Goal: Task Accomplishment & Management: Manage account settings

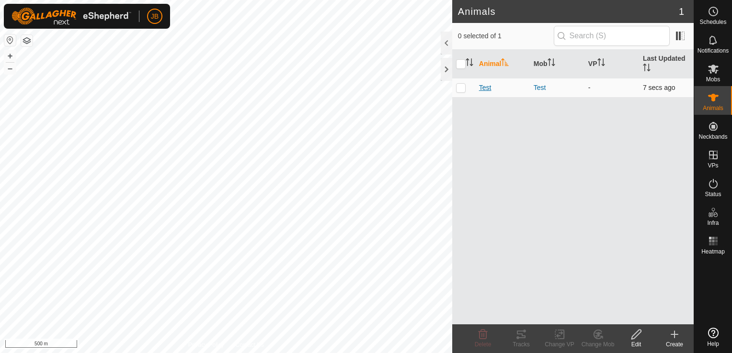
click at [486, 83] on span "Test" at bounding box center [485, 88] width 12 height 10
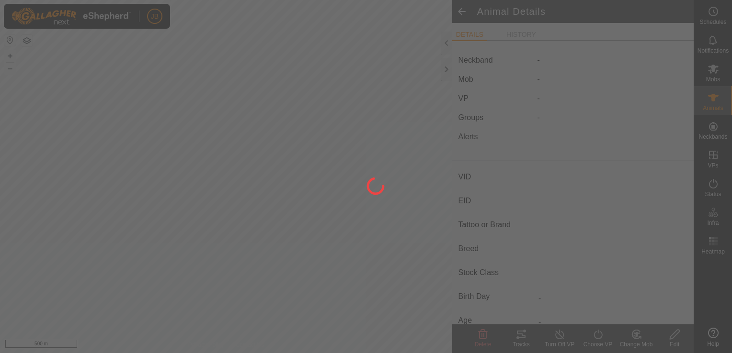
type input "Test"
type input "-"
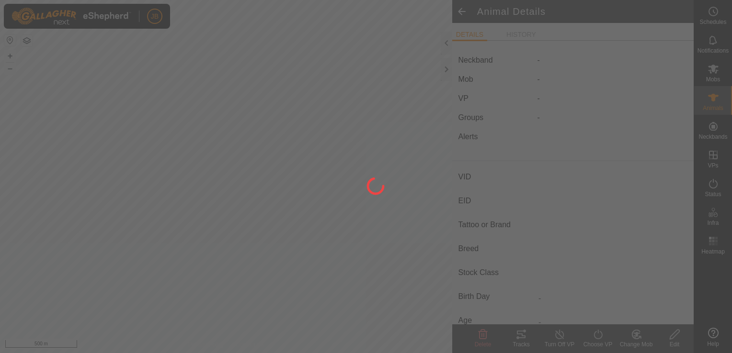
type input "0 kg"
type input "-"
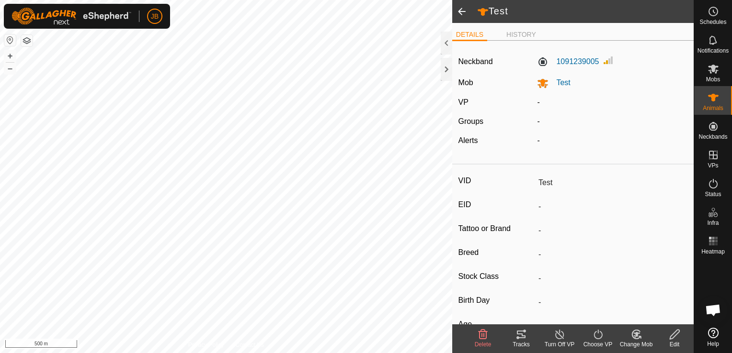
click at [523, 332] on icon at bounding box center [520, 334] width 11 height 11
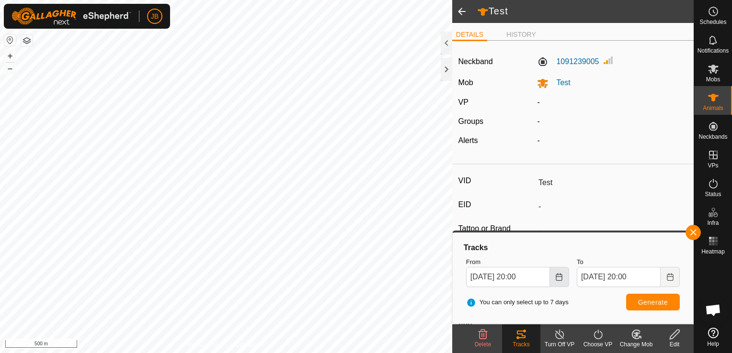
click at [555, 275] on icon "Choose Date" at bounding box center [559, 277] width 8 height 8
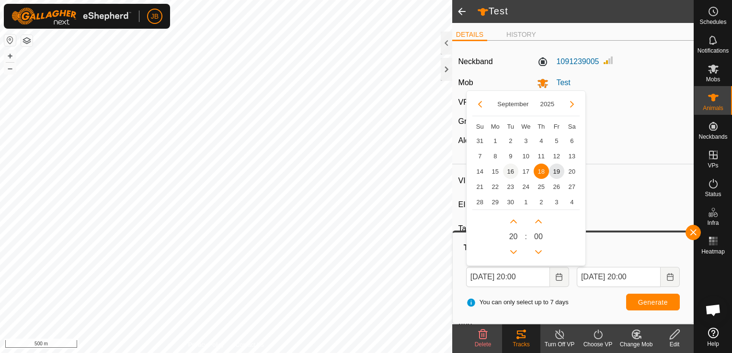
click at [509, 172] on span "16" at bounding box center [510, 171] width 15 height 15
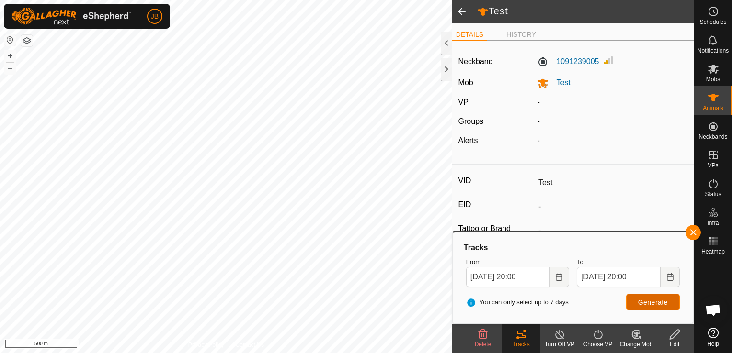
click at [657, 299] on span "Generate" at bounding box center [653, 303] width 30 height 8
click at [557, 281] on icon "Choose Date" at bounding box center [559, 277] width 6 height 8
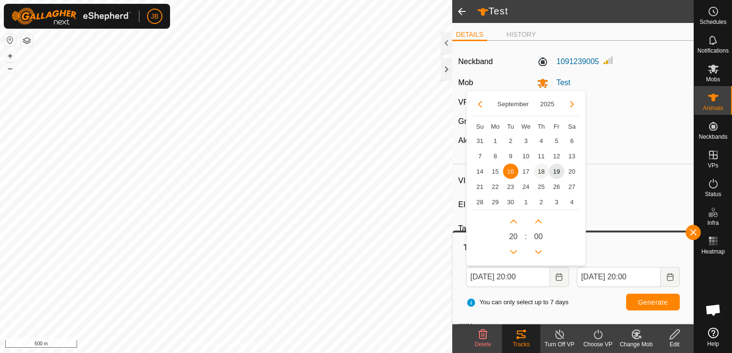
click at [542, 168] on span "18" at bounding box center [540, 171] width 15 height 15
type input "[DATE] 20:00"
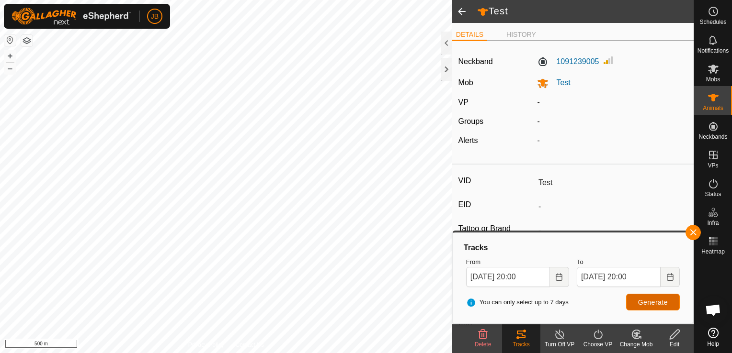
click at [642, 300] on span "Generate" at bounding box center [653, 303] width 30 height 8
click at [692, 232] on button "button" at bounding box center [692, 232] width 15 height 15
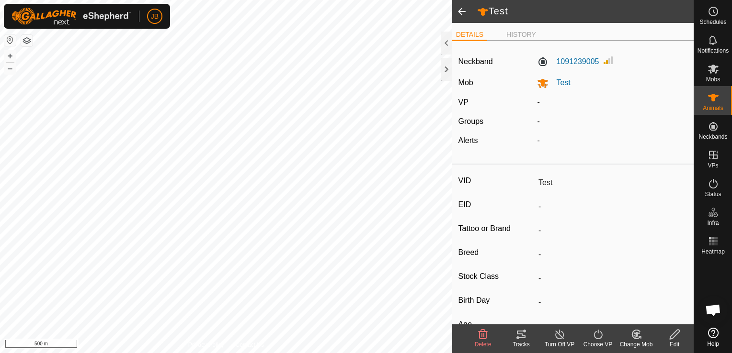
click at [523, 342] on div "Tracks" at bounding box center [521, 344] width 38 height 9
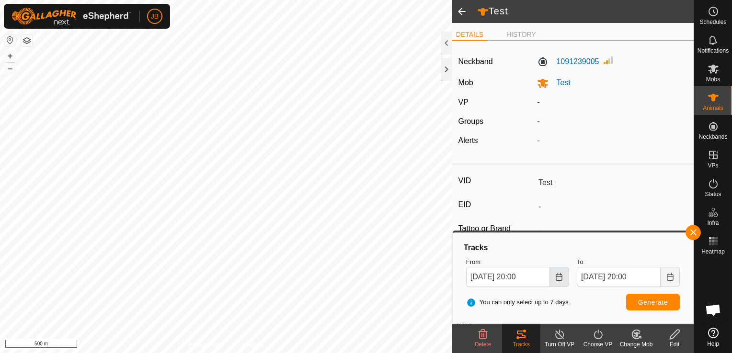
click at [559, 279] on icon "Choose Date" at bounding box center [559, 277] width 8 height 8
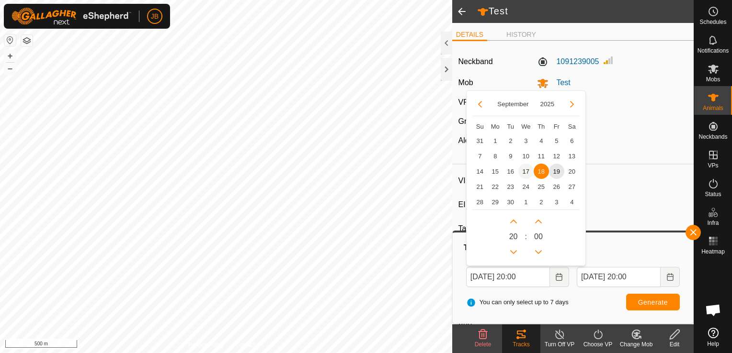
click at [525, 169] on span "17" at bounding box center [525, 171] width 15 height 15
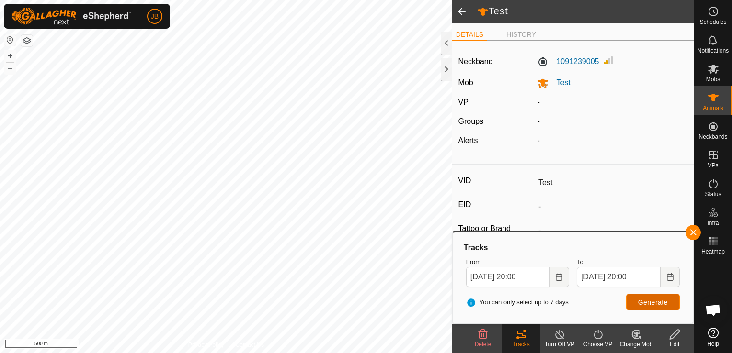
click at [653, 301] on span "Generate" at bounding box center [653, 303] width 30 height 8
click at [554, 282] on button "Choose Date" at bounding box center [559, 277] width 19 height 20
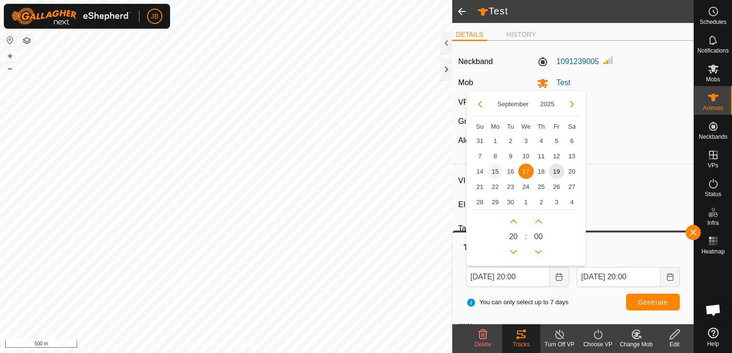
click at [495, 169] on span "15" at bounding box center [494, 171] width 15 height 15
type input "[DATE] 20:00"
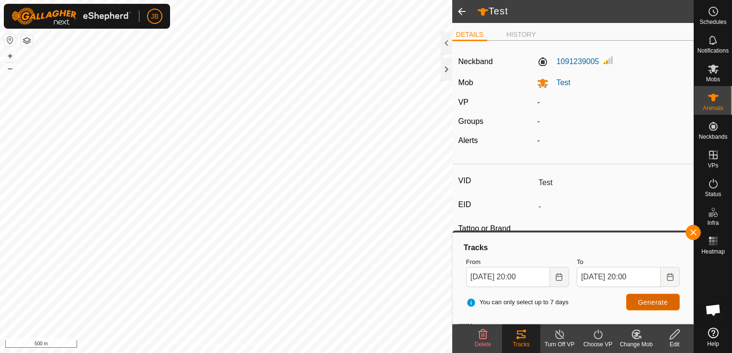
click at [652, 304] on span "Generate" at bounding box center [653, 303] width 30 height 8
click at [462, 14] on span at bounding box center [461, 11] width 19 height 23
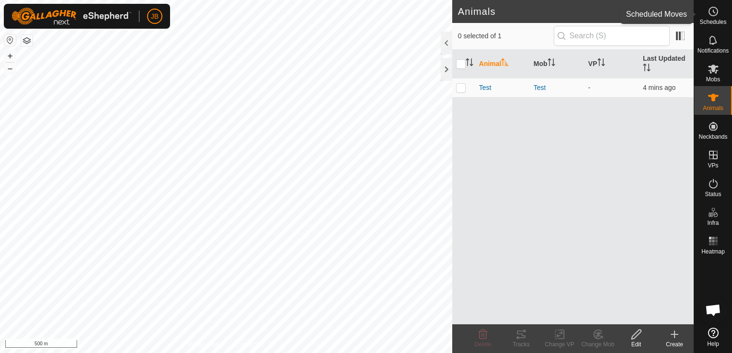
click at [721, 16] on div "Schedules" at bounding box center [713, 14] width 38 height 29
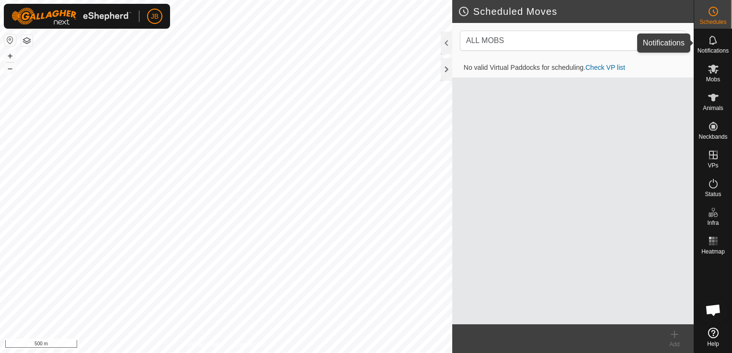
click at [721, 45] on es-notification-svg-icon at bounding box center [712, 40] width 17 height 15
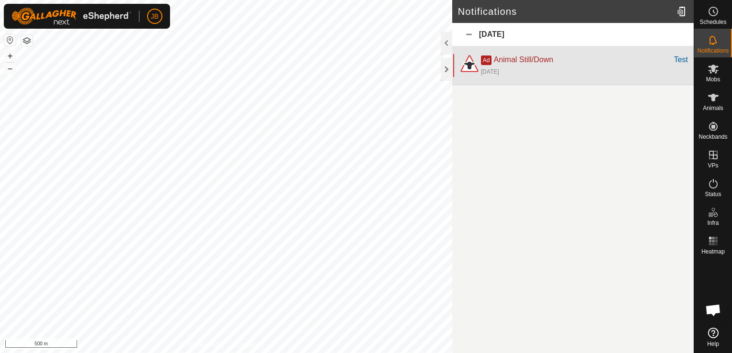
click at [578, 63] on div "Ad Animal Still/Down" at bounding box center [577, 59] width 193 height 11
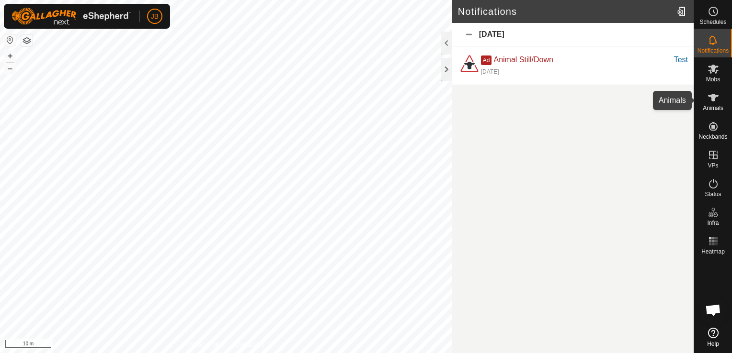
click at [709, 105] on span "Animals" at bounding box center [712, 108] width 21 height 6
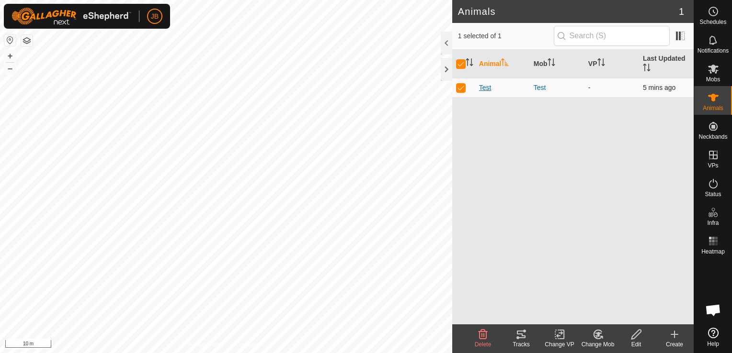
click at [484, 85] on span "Test" at bounding box center [485, 88] width 12 height 10
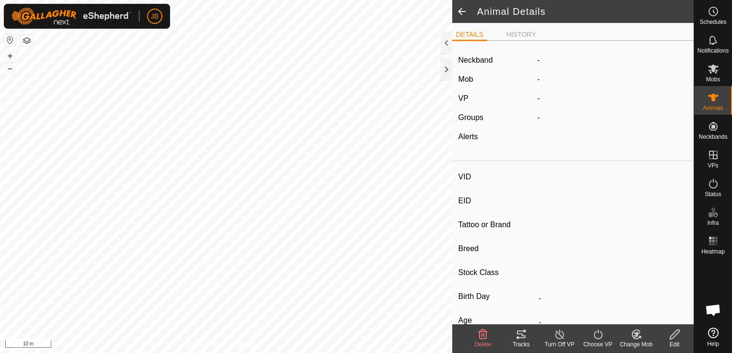
type input "Test"
type input "-"
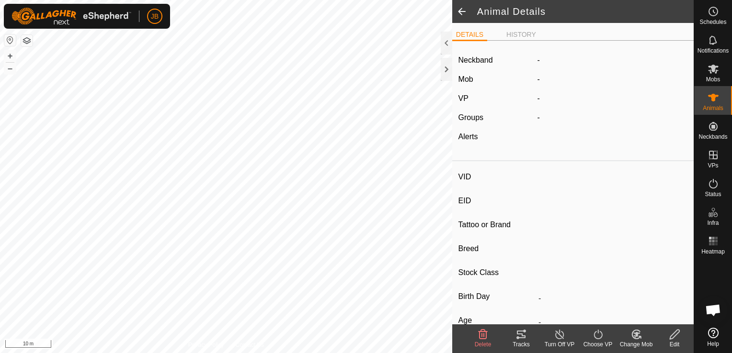
type input "0 kg"
type input "-"
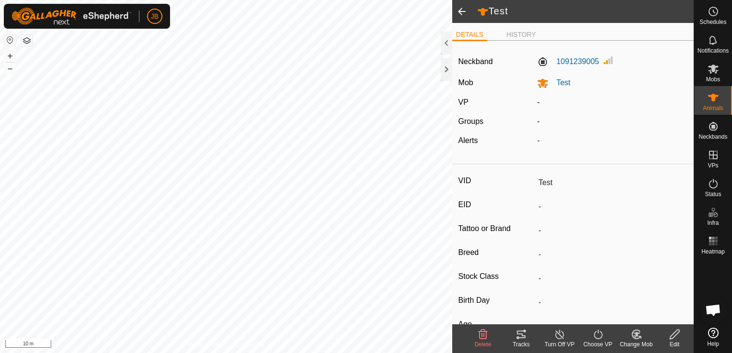
click at [519, 338] on icon at bounding box center [521, 335] width 9 height 8
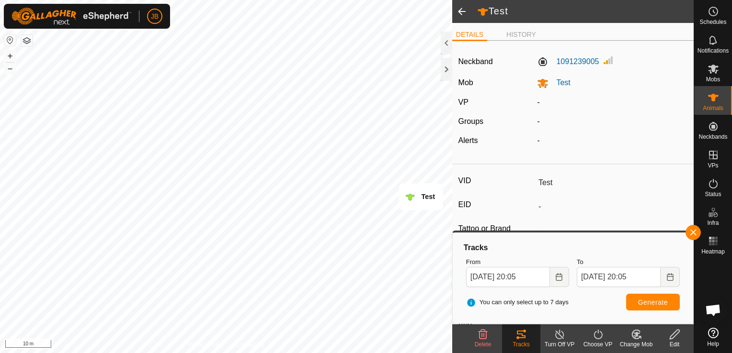
click at [635, 341] on div "Change Mob" at bounding box center [636, 344] width 38 height 9
